Goal: Information Seeking & Learning: Learn about a topic

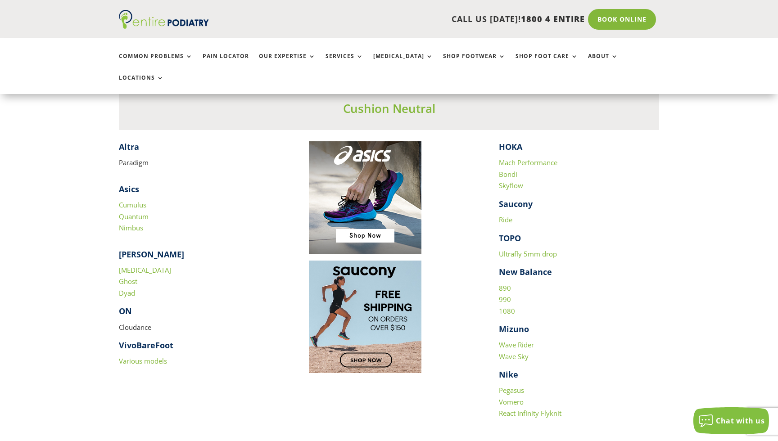
scroll to position [866, 0]
click at [516, 158] on link "Mach Performance" at bounding box center [528, 162] width 59 height 9
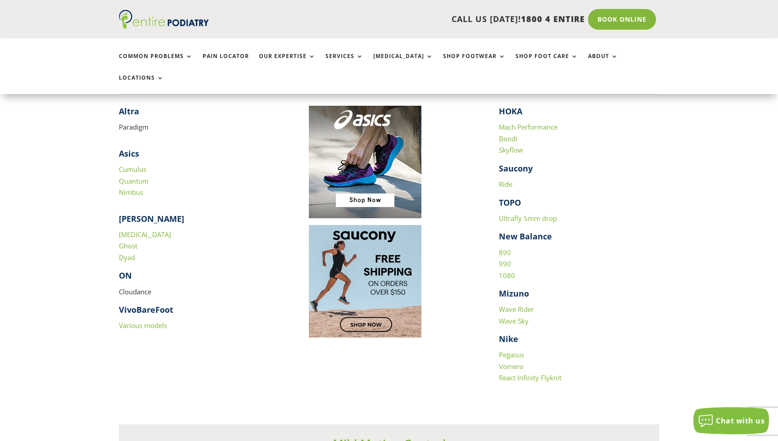
scroll to position [904, 0]
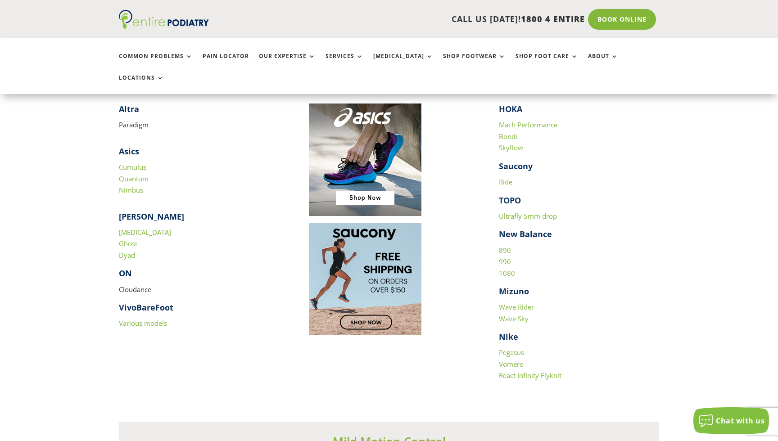
click at [528, 371] on link "React Infinity Flyknit" at bounding box center [530, 375] width 63 height 9
click at [518, 360] on link "Vomero" at bounding box center [511, 364] width 25 height 9
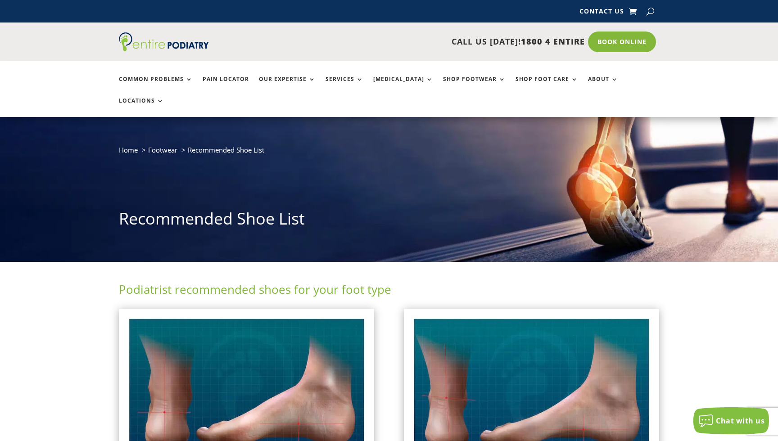
scroll to position [0, 0]
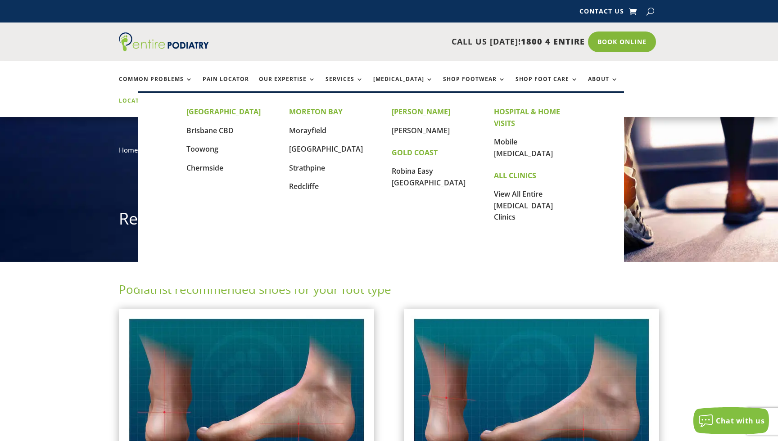
click at [164, 98] on link "Locations" at bounding box center [141, 107] width 45 height 19
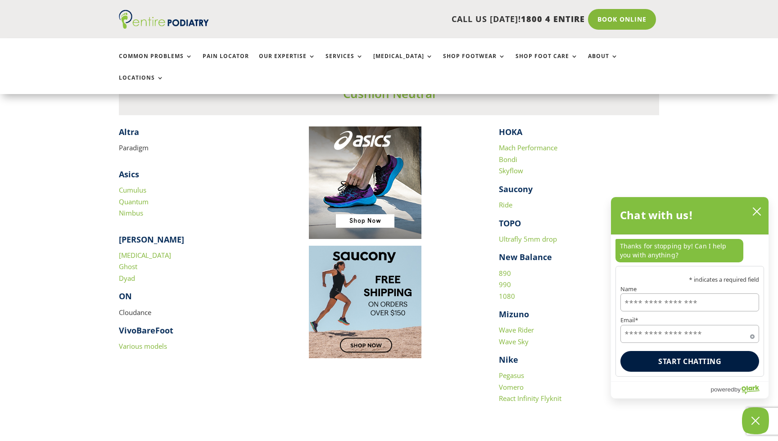
scroll to position [866, 0]
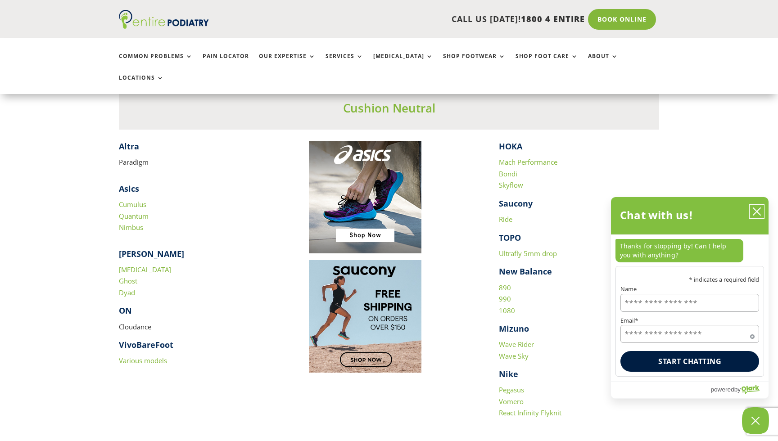
click at [761, 213] on icon "close chatbox" at bounding box center [757, 211] width 9 height 9
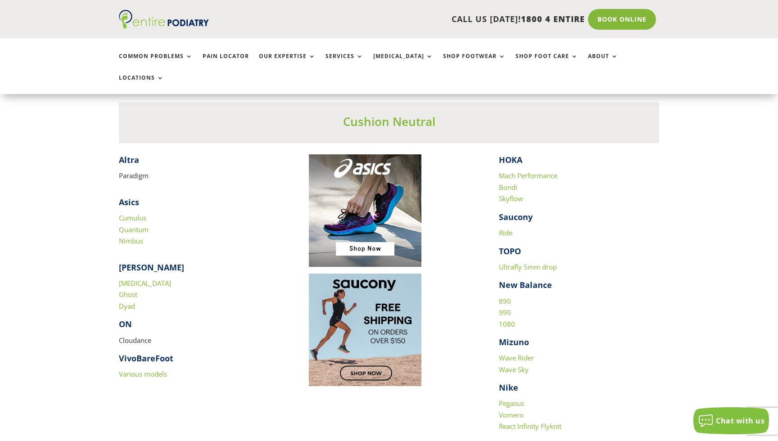
scroll to position [861, 0]
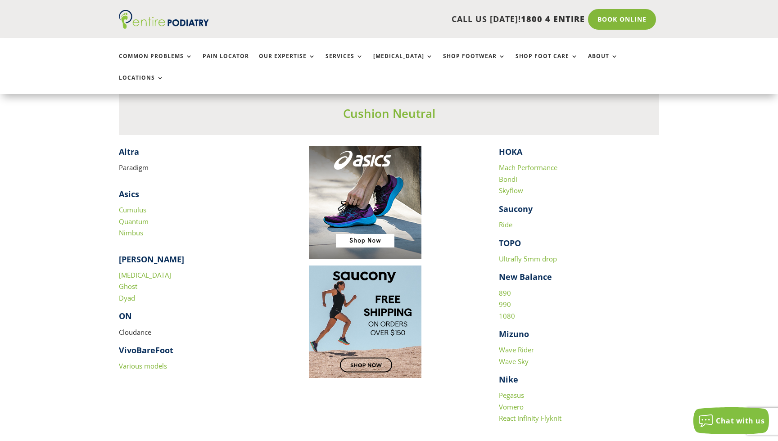
click at [503, 289] on link "890" at bounding box center [505, 293] width 12 height 9
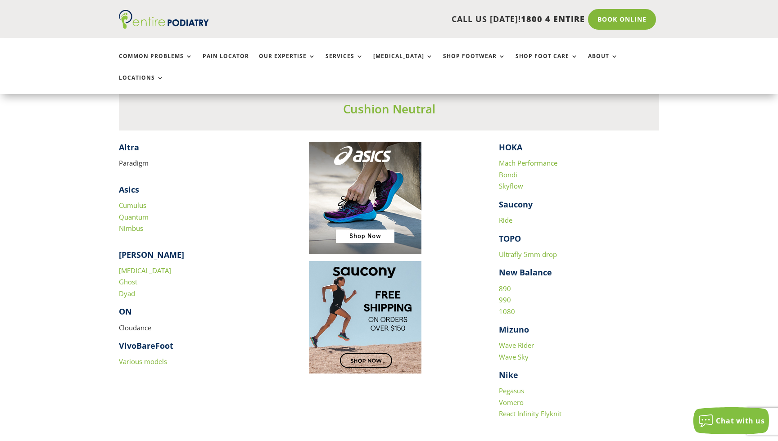
scroll to position [868, 0]
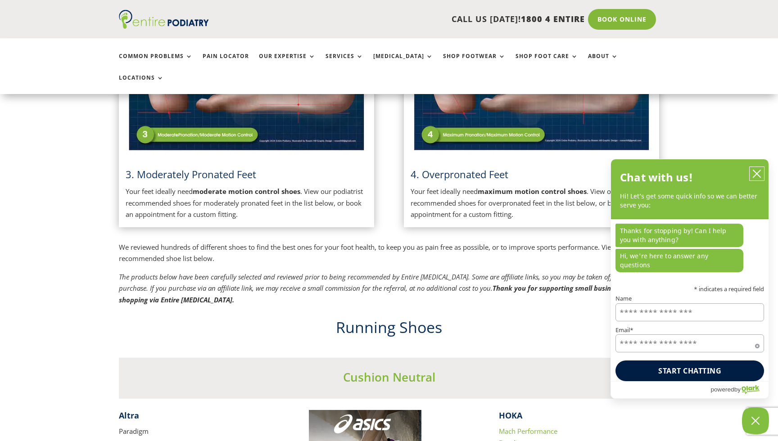
click at [761, 178] on icon "close chatbox" at bounding box center [757, 173] width 9 height 9
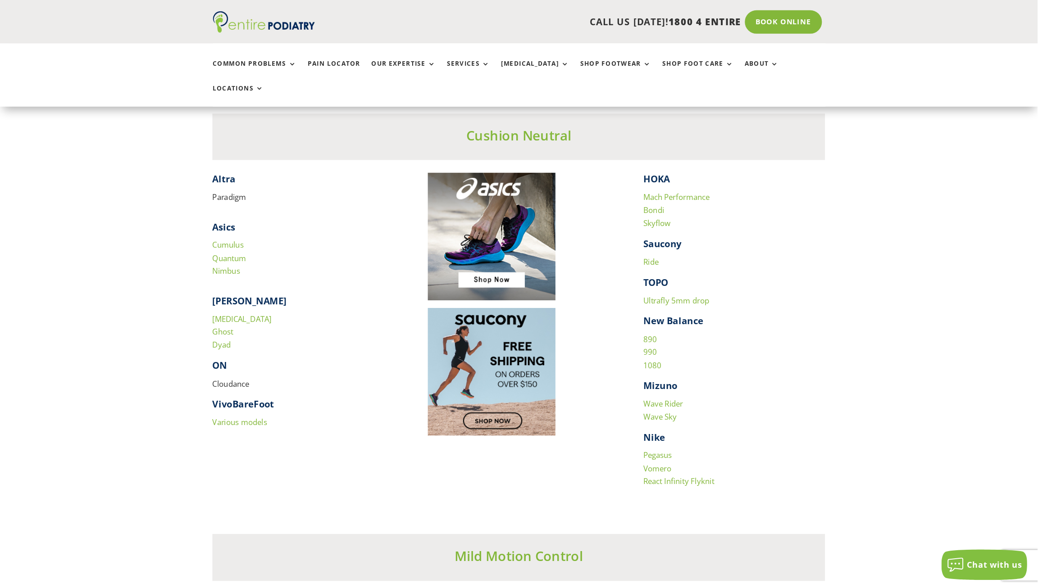
scroll to position [854, 0]
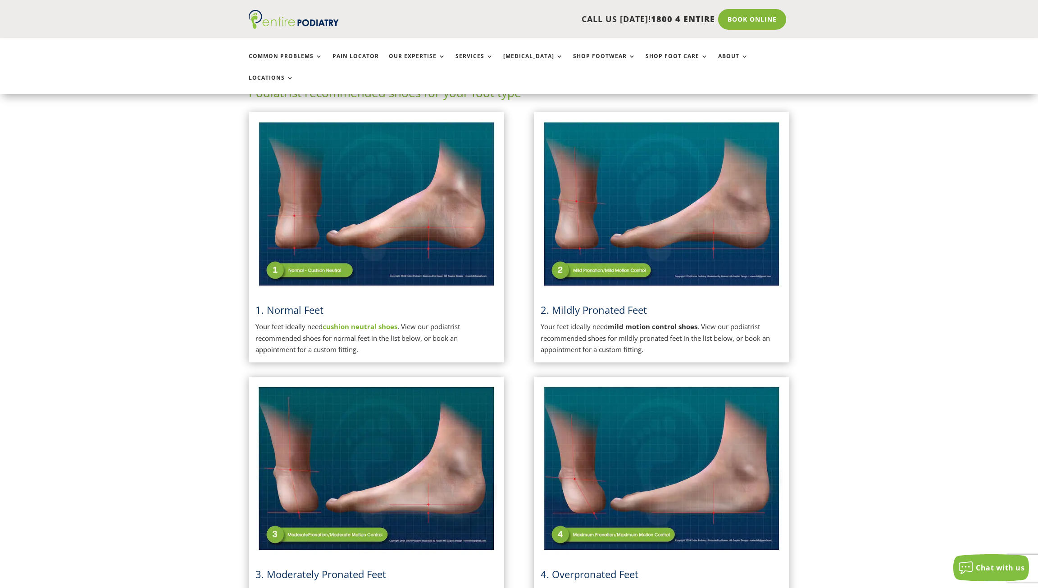
scroll to position [59, 0]
